Goal: Ask a question

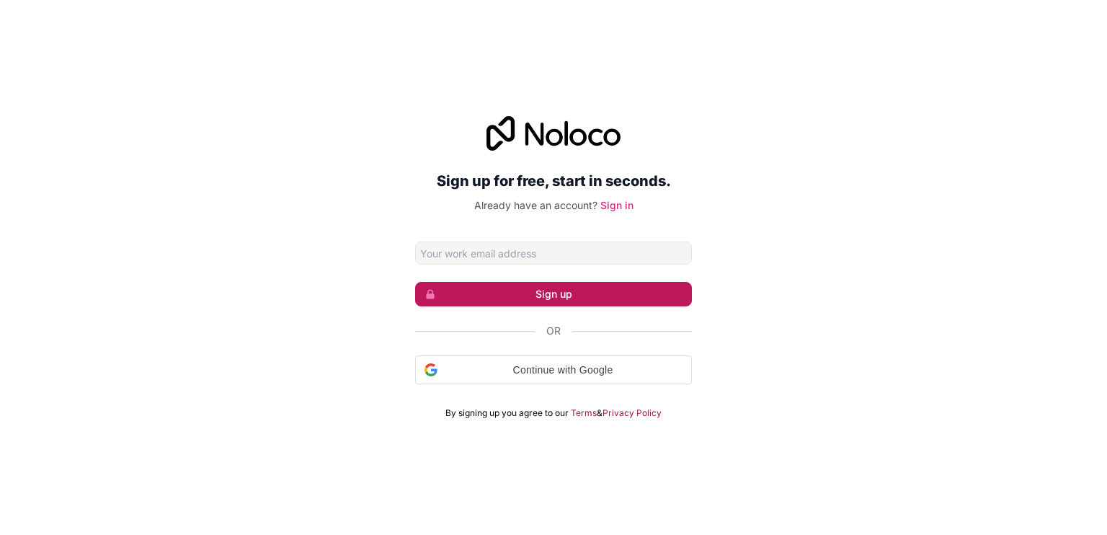
click at [517, 296] on button "Sign up" at bounding box center [553, 294] width 277 height 25
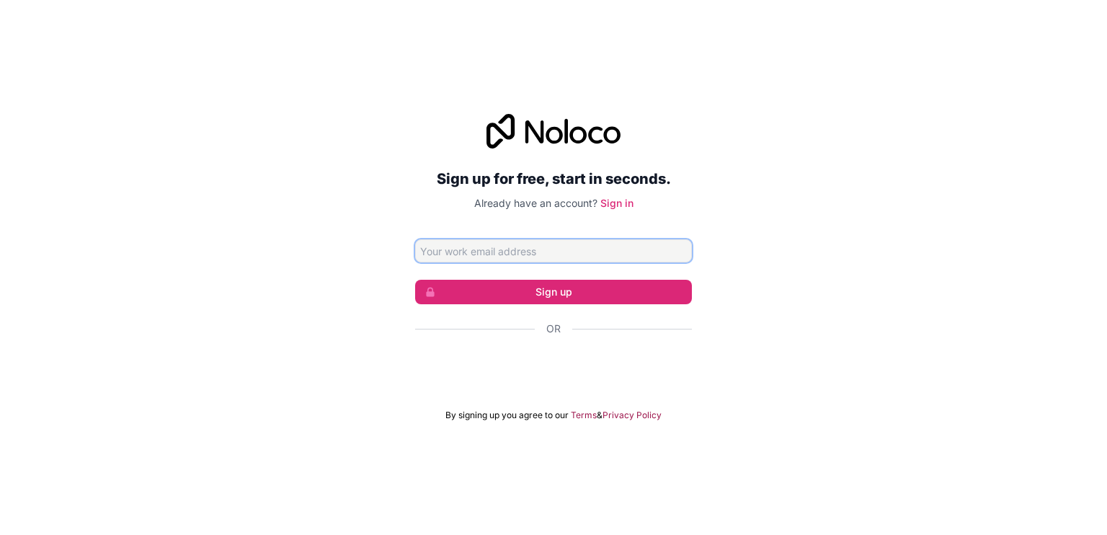
click at [515, 262] on input "Email address" at bounding box center [553, 250] width 277 height 23
type input "asisgab24@gmail.com"
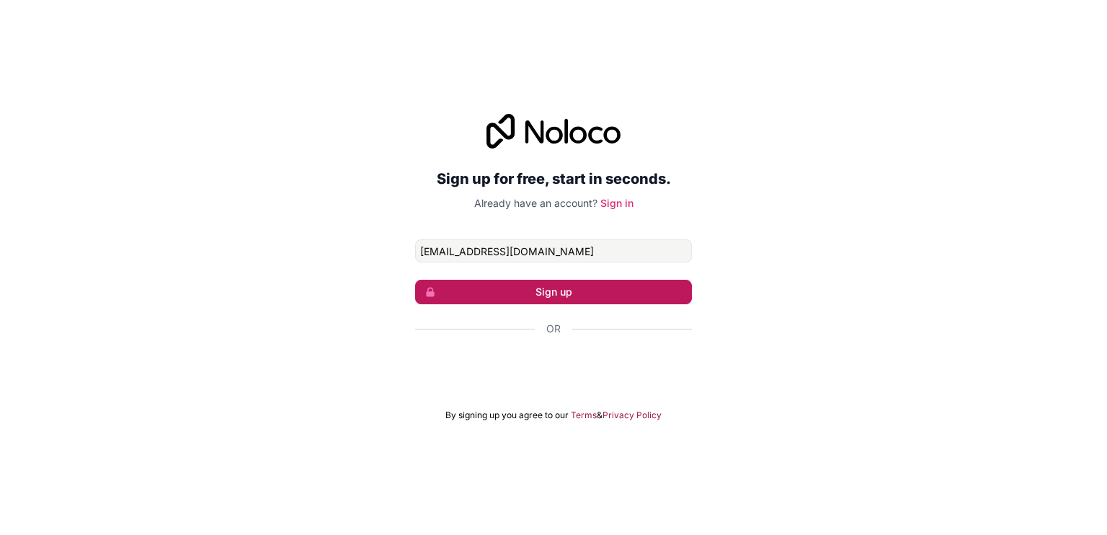
click at [531, 290] on button "Sign up" at bounding box center [553, 292] width 277 height 25
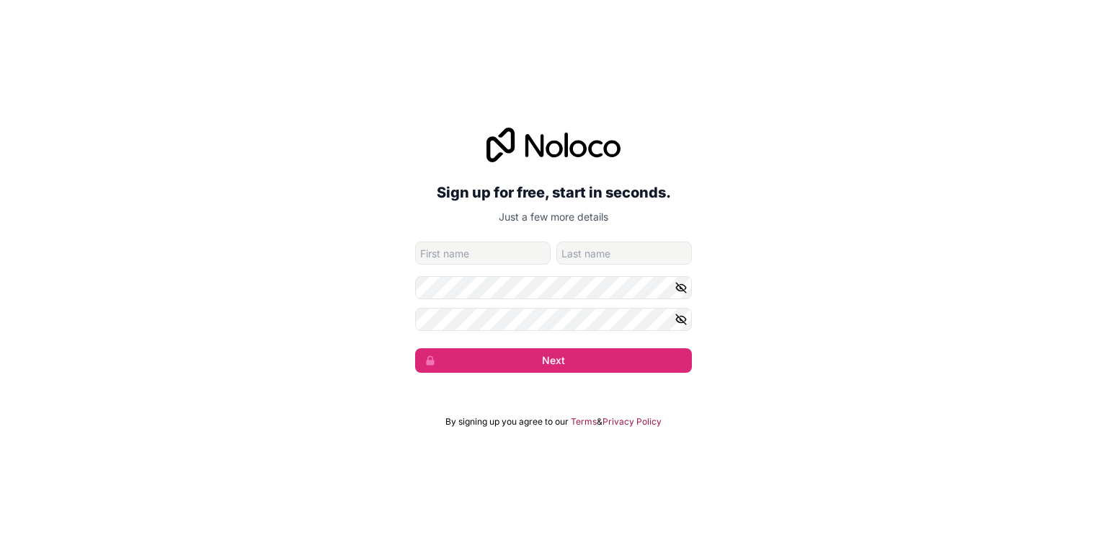
click at [443, 250] on input "given-name" at bounding box center [483, 252] width 136 height 23
type input "Gabriel"
type input "Asis"
click at [675, 288] on icon "button" at bounding box center [681, 287] width 13 height 13
click at [687, 316] on icon "button" at bounding box center [681, 319] width 13 height 13
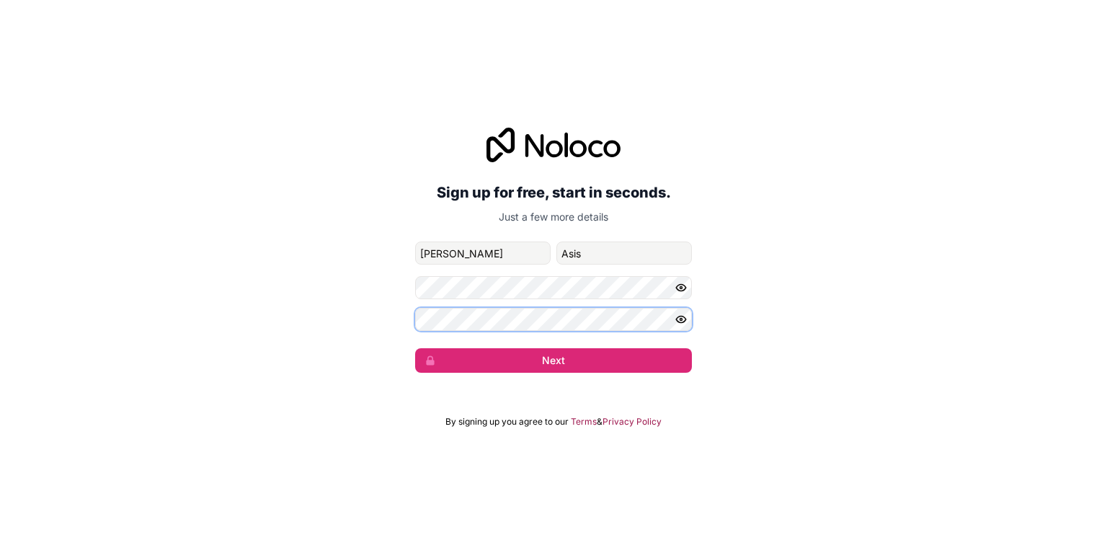
click at [415, 348] on button "Next" at bounding box center [553, 360] width 277 height 25
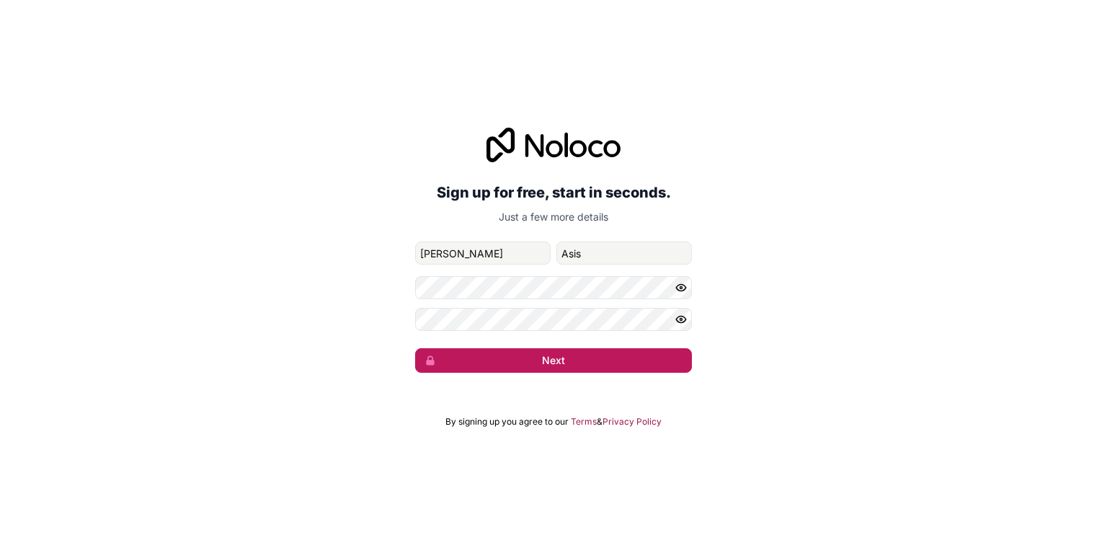
click at [644, 363] on button "Next" at bounding box center [553, 360] width 277 height 25
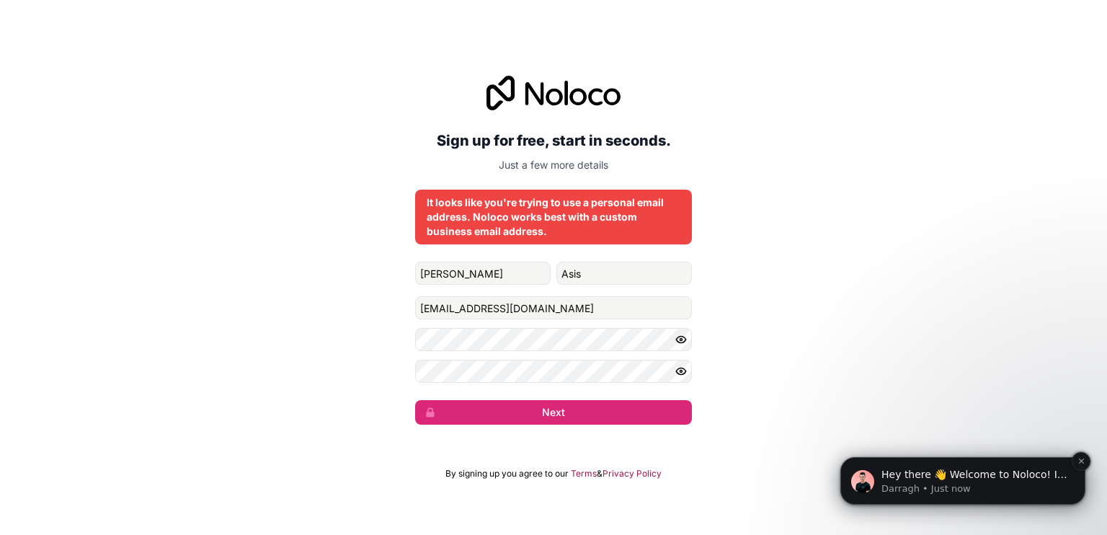
click at [897, 495] on p "Darragh • Just now" at bounding box center [975, 488] width 186 height 13
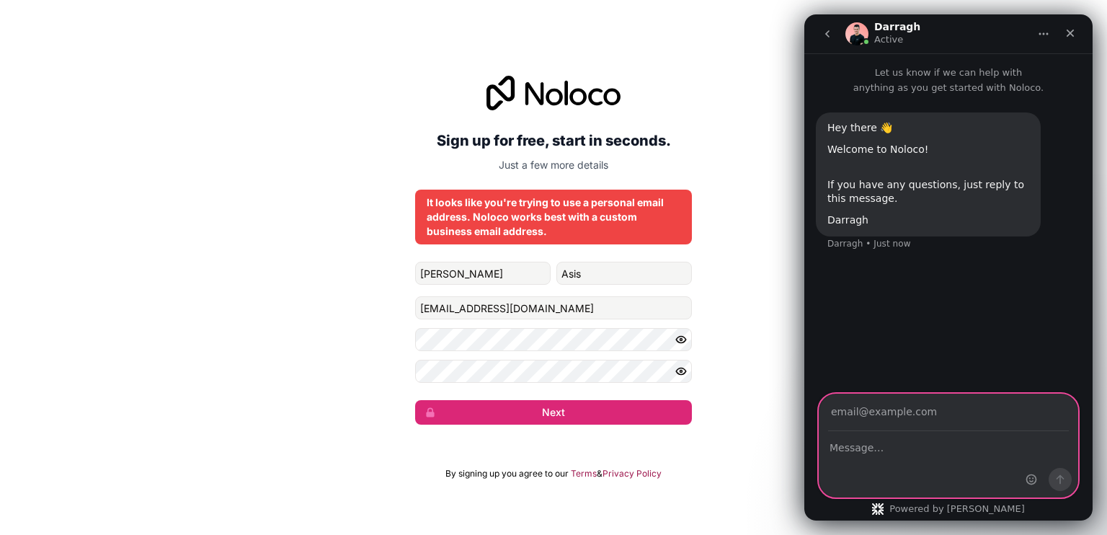
click at [926, 441] on textarea "Message…" at bounding box center [949, 444] width 258 height 25
click at [921, 412] on input "Your email" at bounding box center [948, 412] width 241 height 37
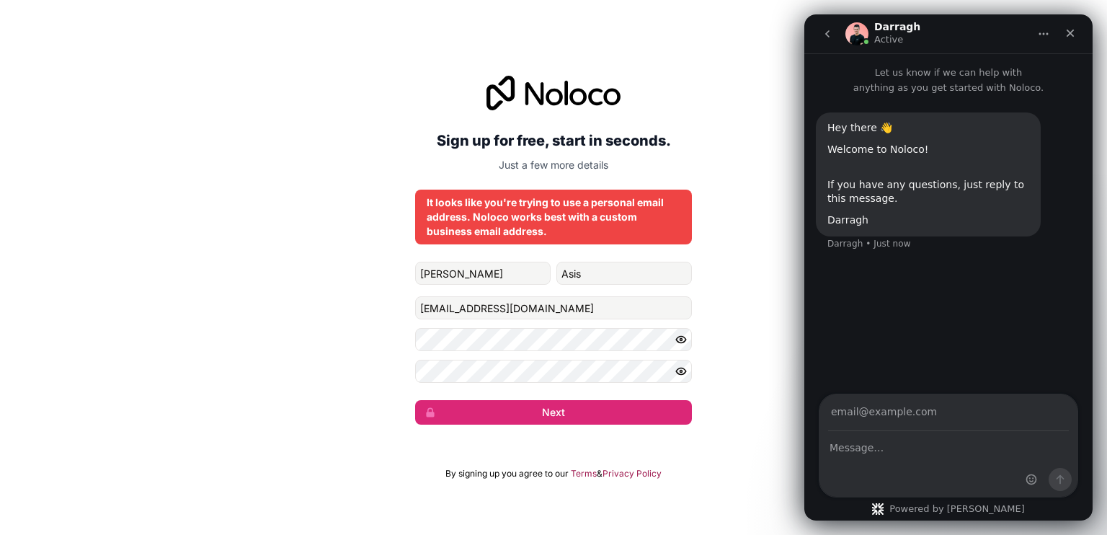
click at [856, 458] on div "Intercom messenger" at bounding box center [949, 464] width 258 height 65
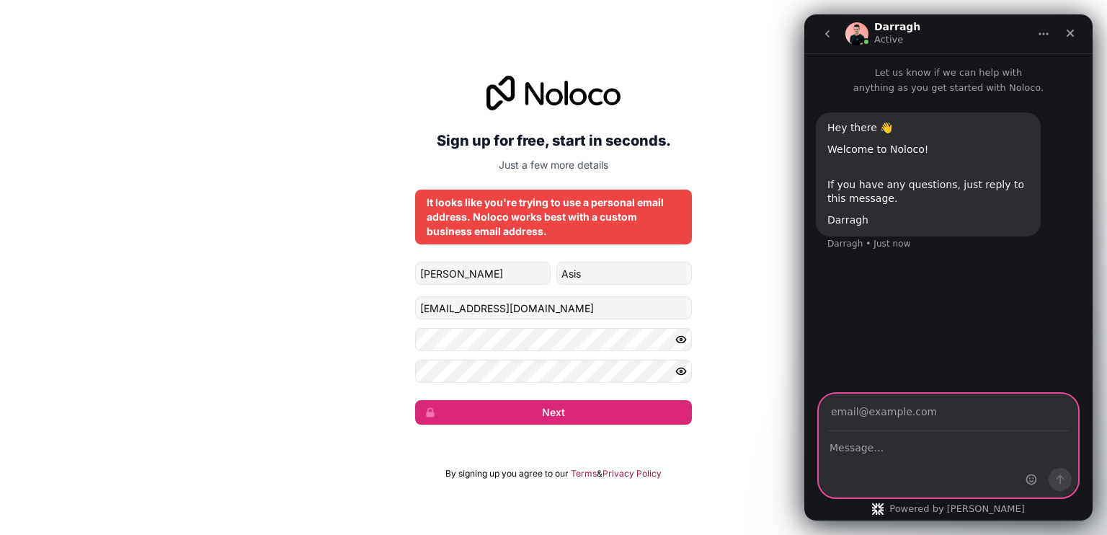
drag, startPoint x: 851, startPoint y: 455, endPoint x: 878, endPoint y: 469, distance: 30.3
click at [873, 466] on div "Intercom messenger" at bounding box center [949, 464] width 258 height 65
type textarea "how to login using personal email"
click at [992, 423] on input "Your email" at bounding box center [948, 412] width 241 height 37
type input "asisgab24@gmail.com"
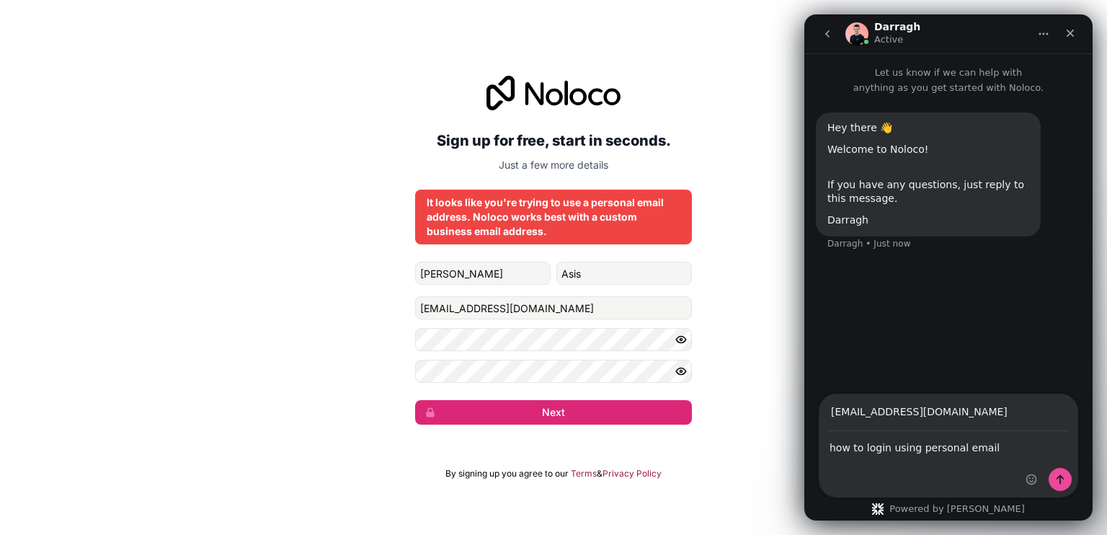
click at [1053, 463] on div "Intercom messenger" at bounding box center [1049, 445] width 57 height 102
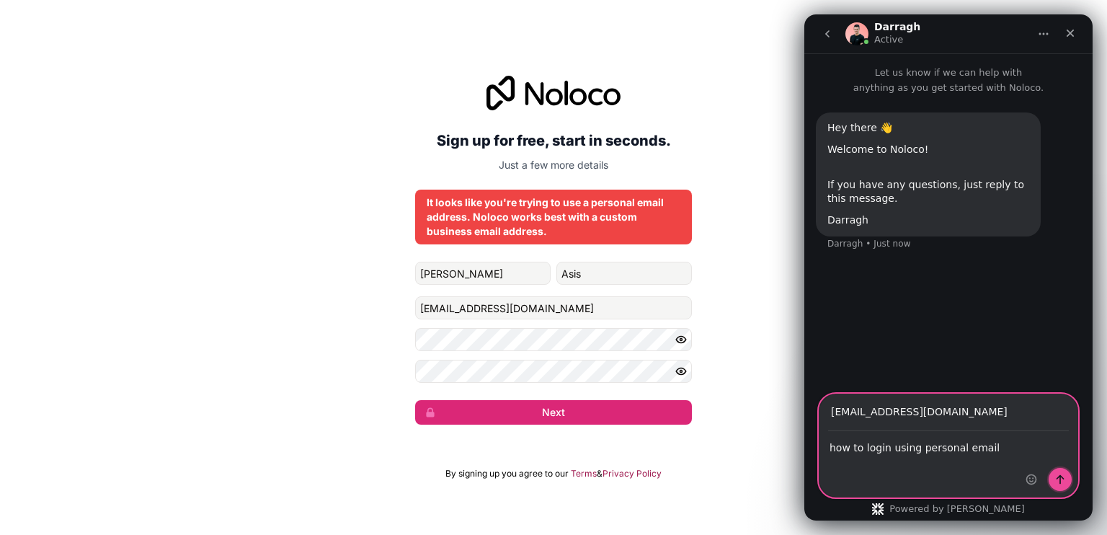
click at [1060, 474] on icon "Send a message…" at bounding box center [1061, 480] width 12 height 12
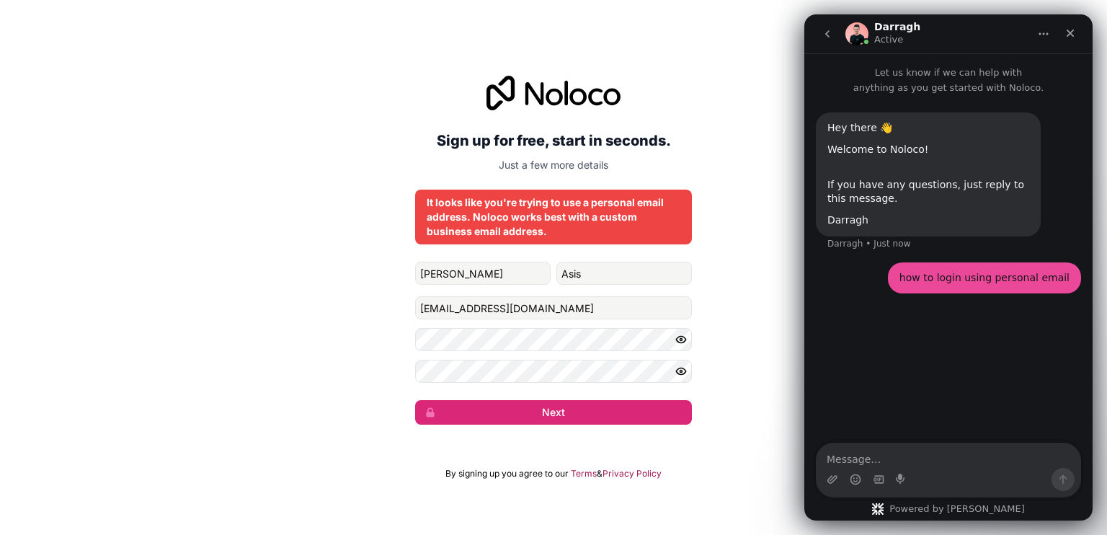
click at [1022, 269] on div "how to login using personal email • Just now" at bounding box center [984, 278] width 193 height 32
click at [1018, 276] on div "how to login using personal email" at bounding box center [985, 278] width 170 height 14
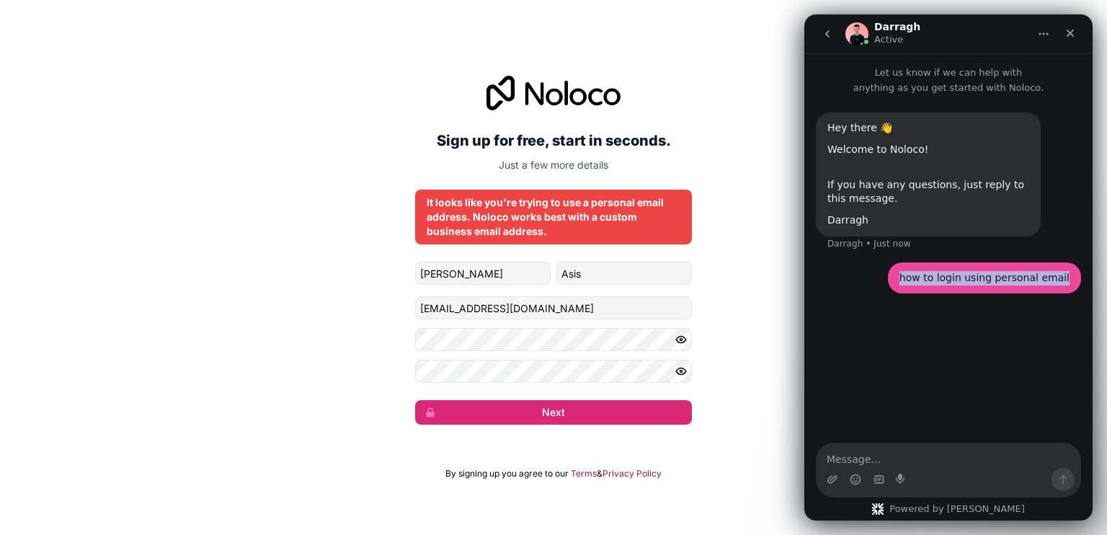
click at [1018, 276] on div "how to login using personal email" at bounding box center [985, 278] width 170 height 14
click at [1001, 285] on div "how to login using personal email" at bounding box center [985, 278] width 170 height 14
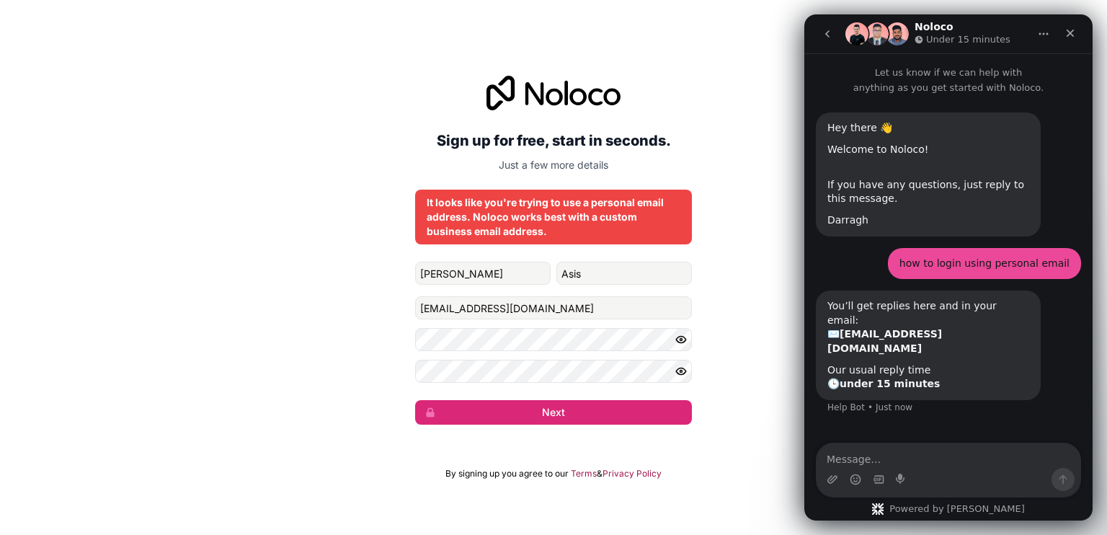
click at [701, 214] on div "Sign up for free, start in seconds. Just a few more details It looks like you'r…" at bounding box center [553, 250] width 1107 height 389
click at [930, 308] on div "You’ll get replies here and in your email: ✉️ asisgab24@gmail.com" at bounding box center [929, 327] width 202 height 56
click at [972, 306] on div "You’ll get replies here and in your email: ✉️ asisgab24@gmail.com" at bounding box center [929, 327] width 202 height 56
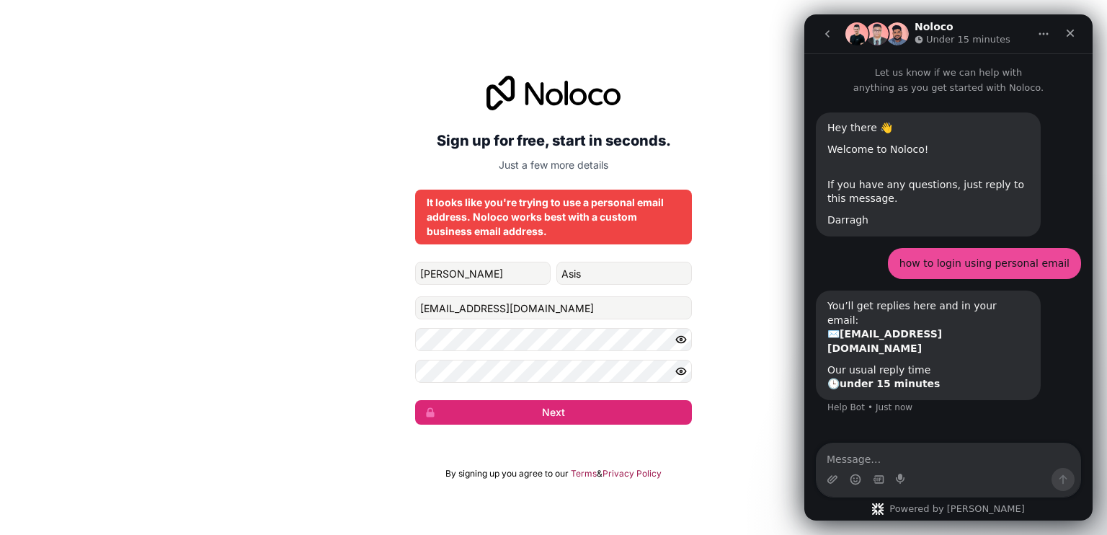
click at [885, 363] on div "Our usual reply time 🕒 under 15 minutes" at bounding box center [929, 377] width 202 height 28
click at [886, 363] on div "Our usual reply time 🕒 under 15 minutes" at bounding box center [929, 377] width 202 height 28
click at [569, 35] on div "Sign up for free, start in seconds. Just a few more details It looks like you'r…" at bounding box center [553, 267] width 1107 height 535
